Goal: Information Seeking & Learning: Learn about a topic

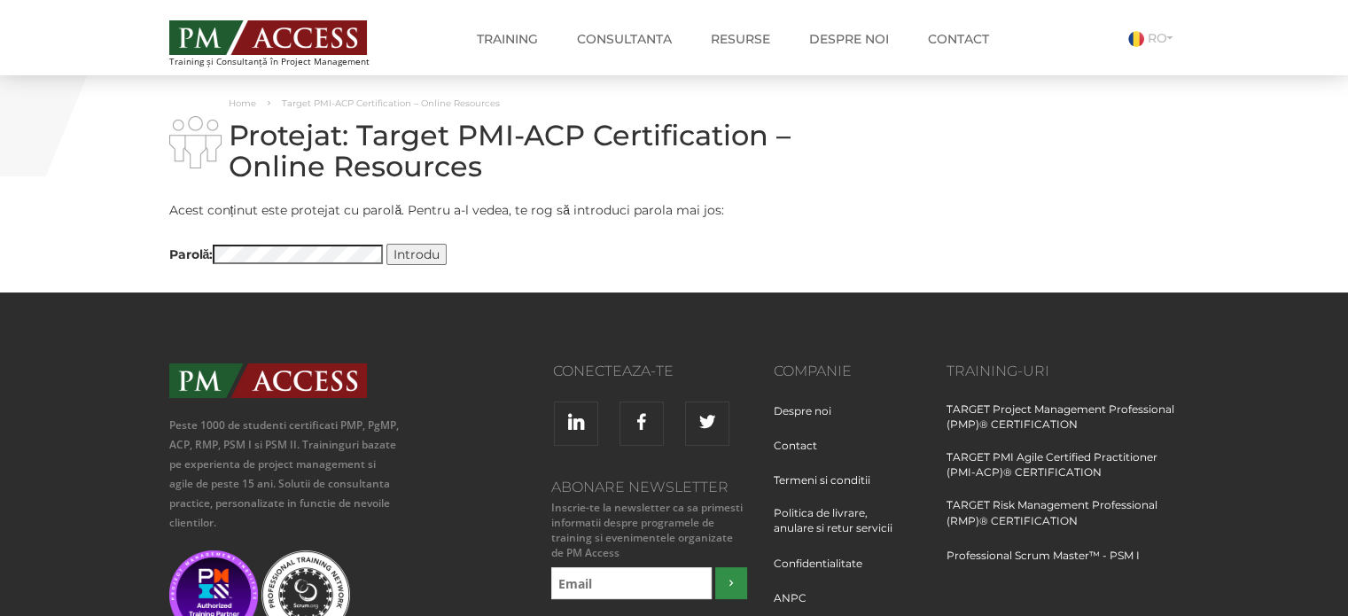
click at [411, 258] on input "Introdu" at bounding box center [417, 254] width 60 height 21
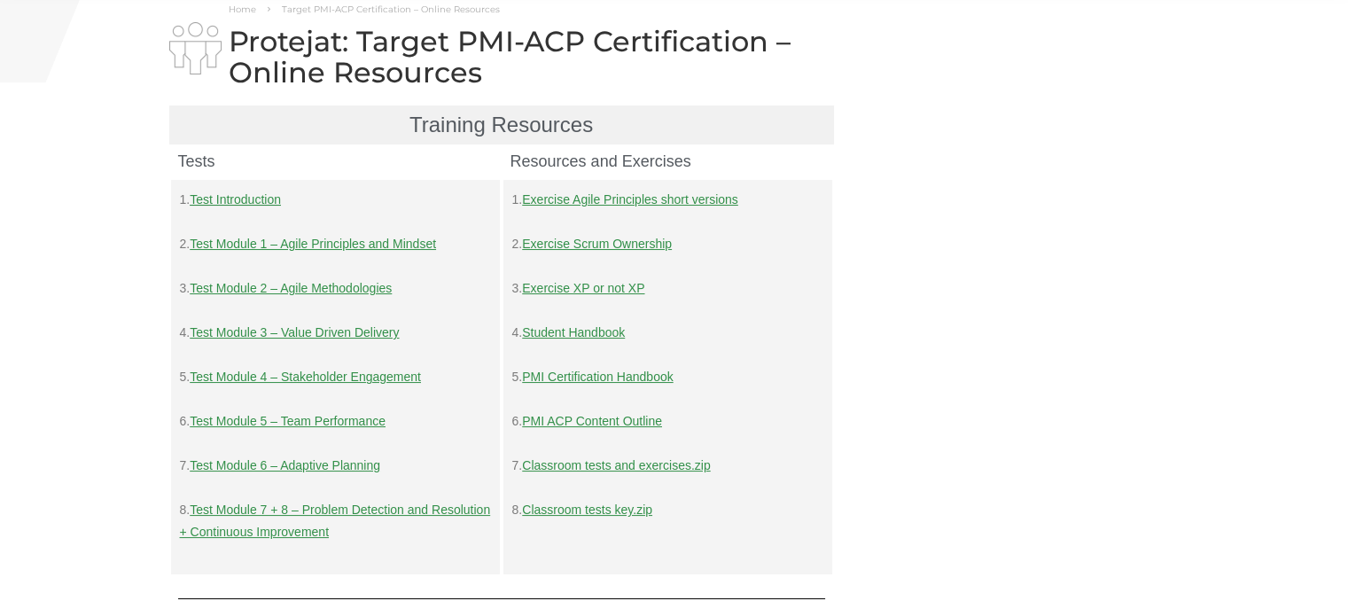
scroll to position [95, 0]
click at [330, 426] on link "Test Module 5 – Team Performance" at bounding box center [288, 420] width 196 height 14
click at [315, 383] on link "Test Module 4 – Stakeholder Engagement" at bounding box center [305, 376] width 231 height 14
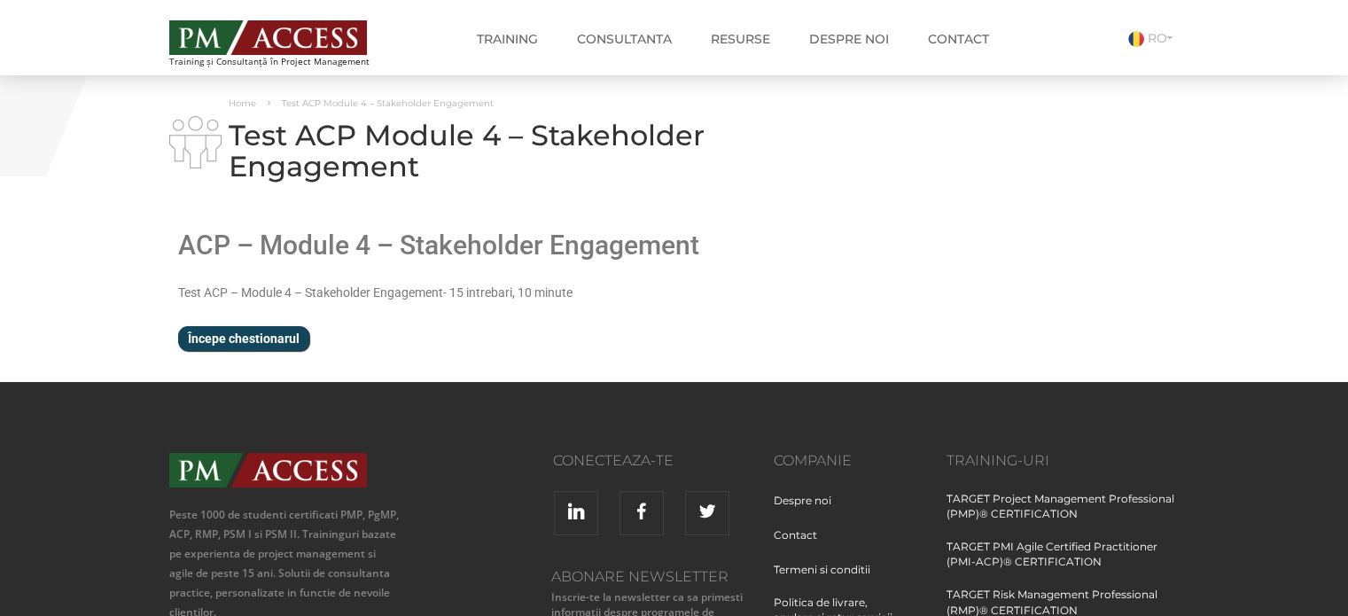
click at [241, 345] on input "Începe chestionarul" at bounding box center [243, 338] width 131 height 25
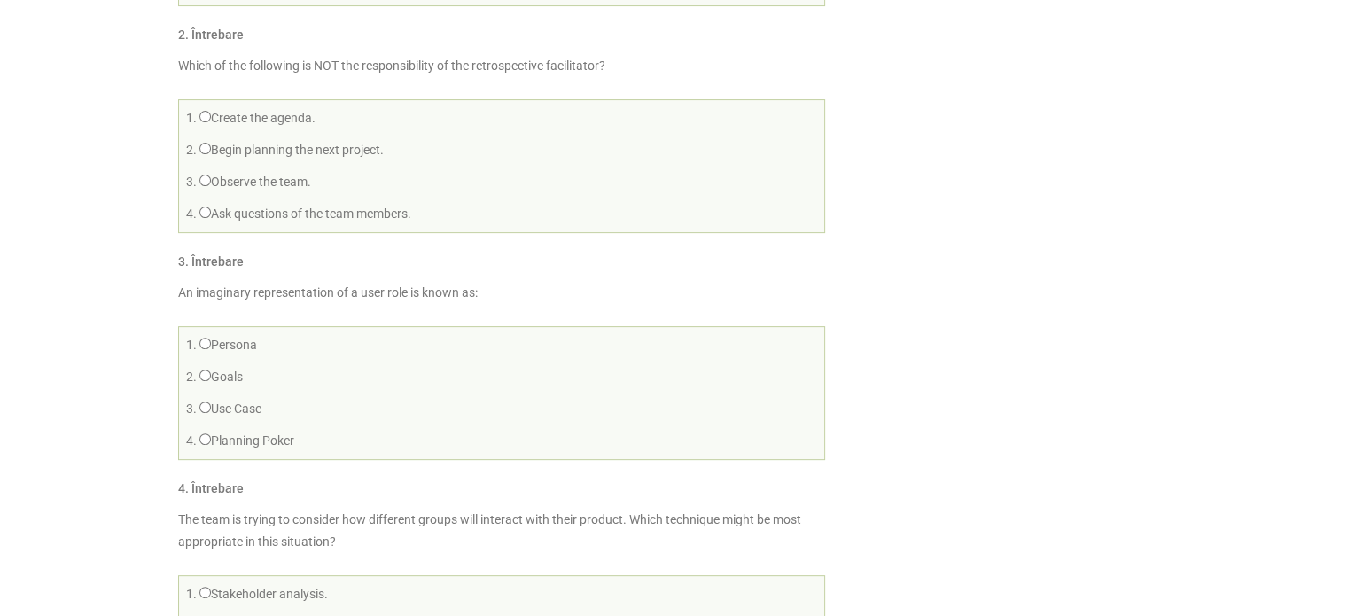
scroll to position [520, 0]
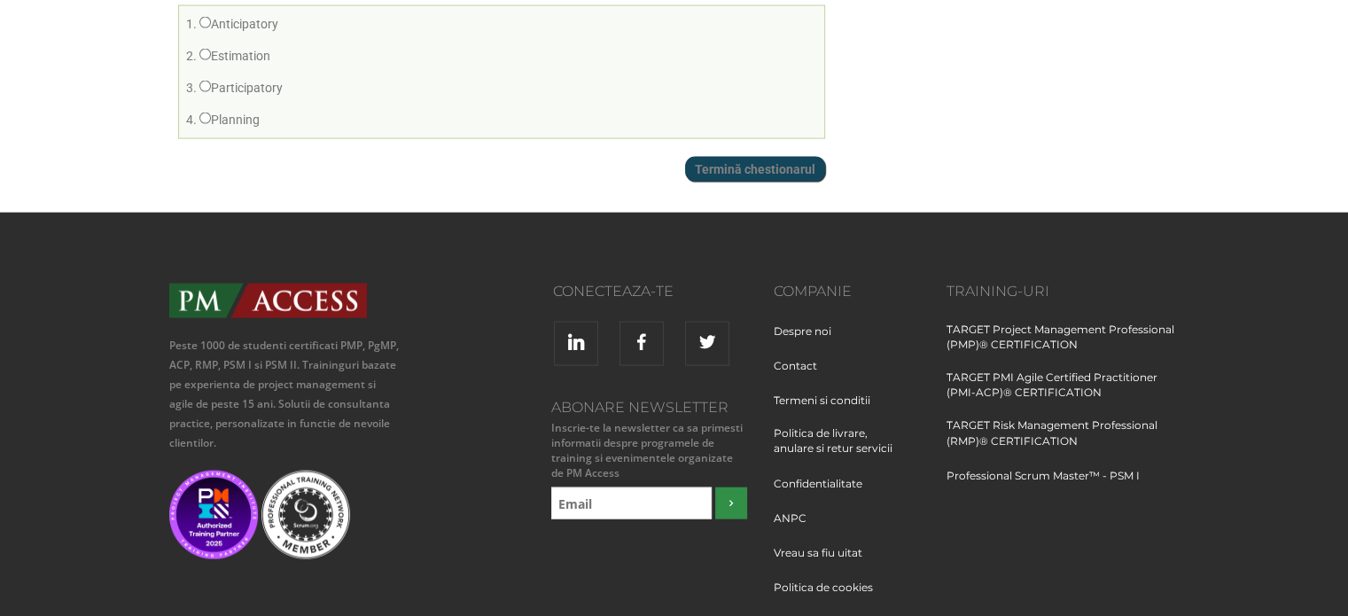
scroll to position [3849, 0]
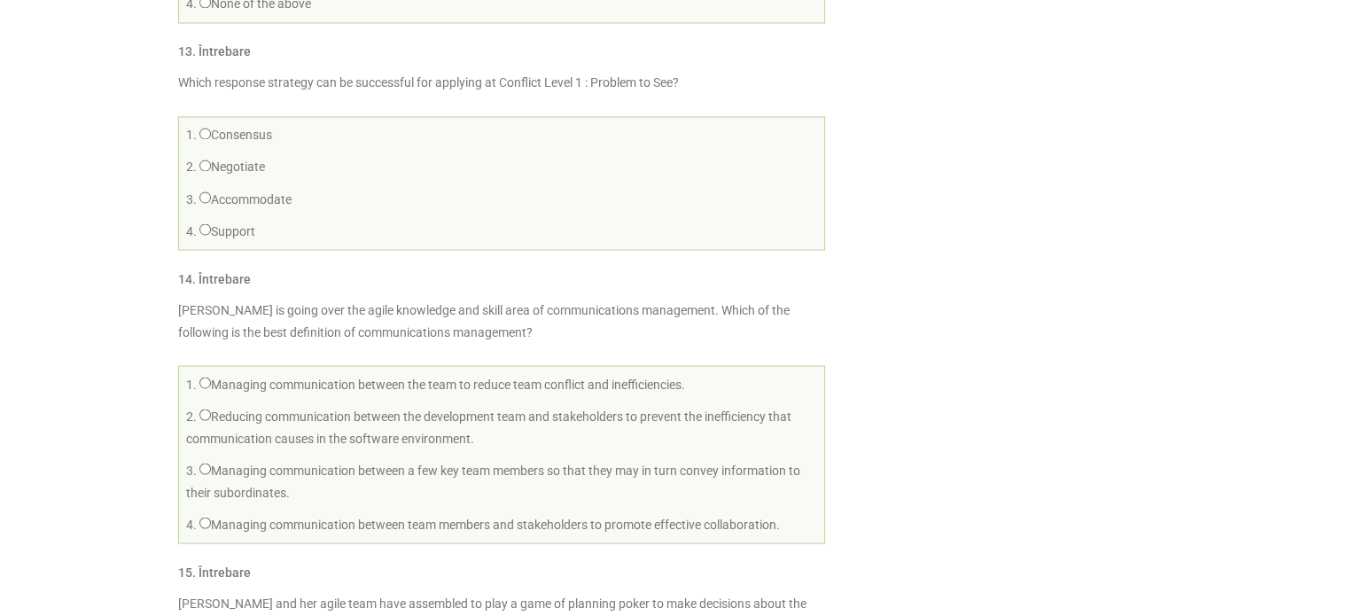
scroll to position [3172, 0]
